Goal: Information Seeking & Learning: Learn about a topic

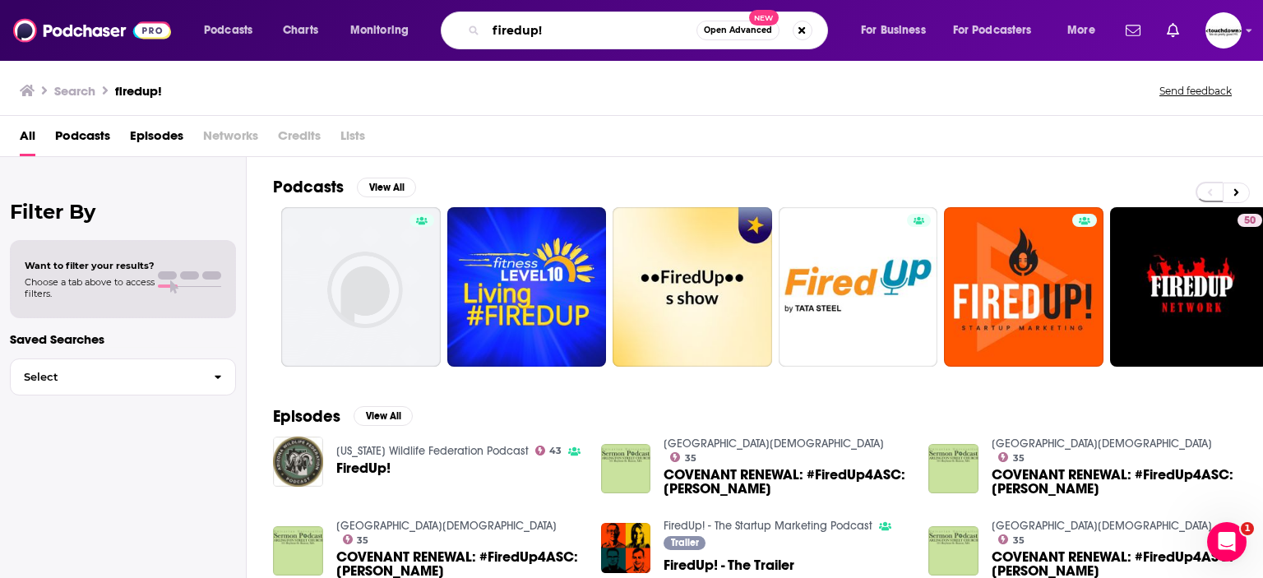
click at [558, 27] on input "firedup!" at bounding box center [591, 30] width 210 height 26
type input "impact with ease"
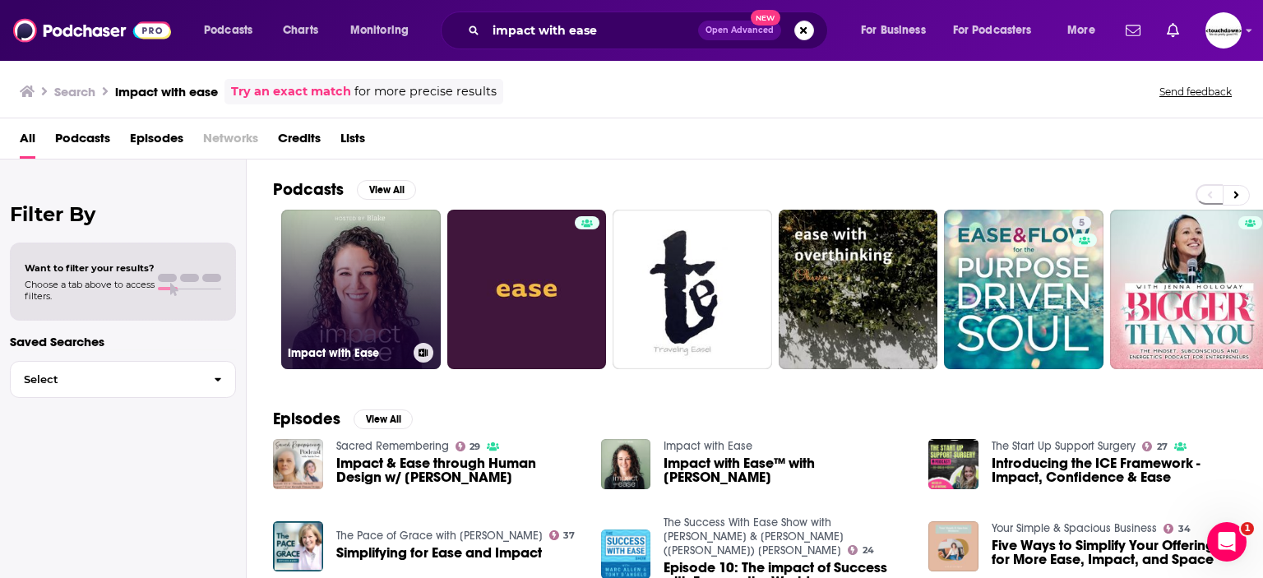
click at [365, 272] on link "Impact with Ease" at bounding box center [361, 290] width 160 height 160
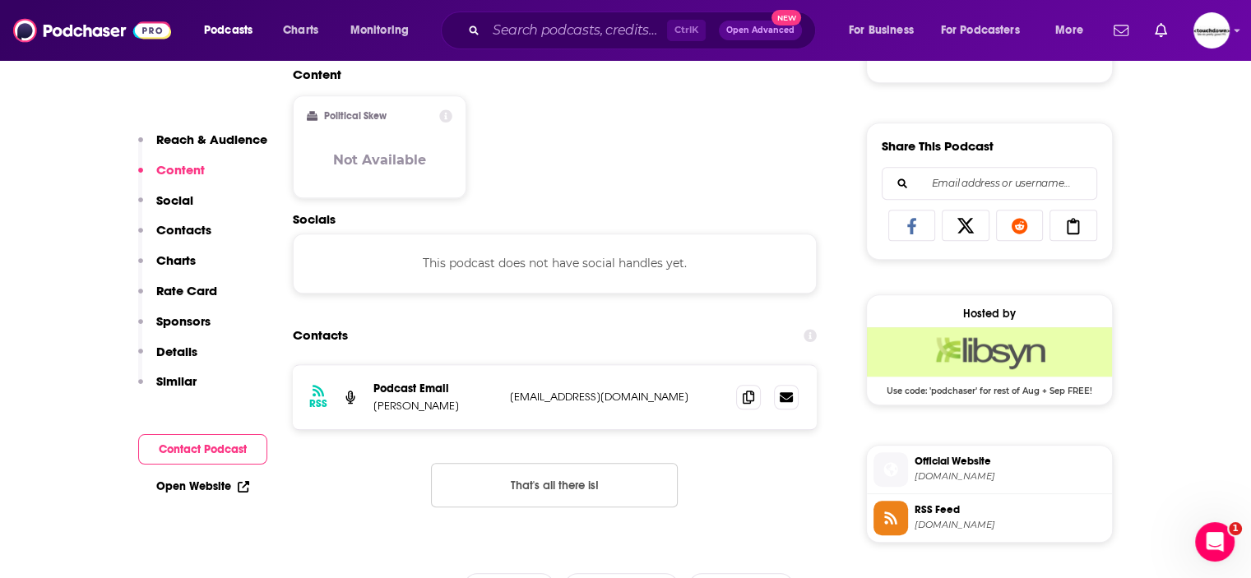
scroll to position [973, 0]
